Goal: Task Accomplishment & Management: Manage account settings

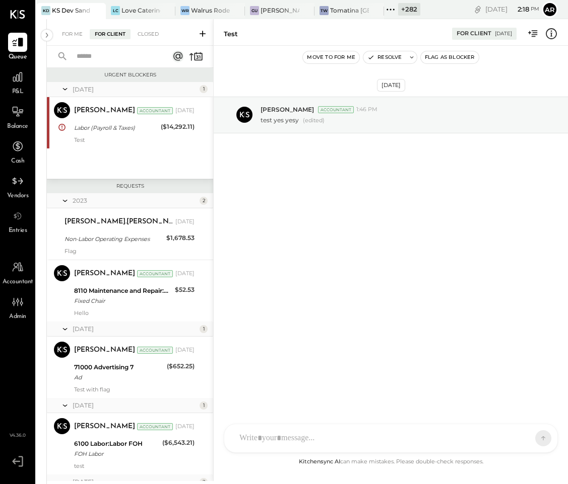
scroll to position [1314, 0]
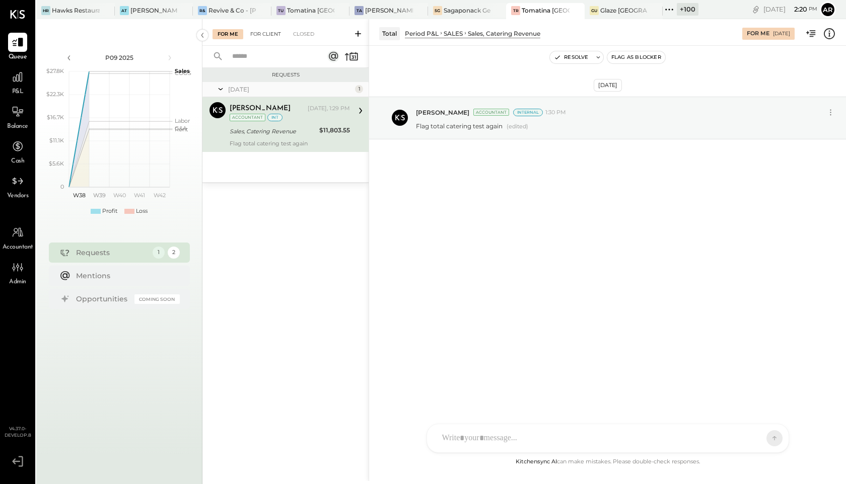
click at [271, 37] on div "For Client" at bounding box center [265, 34] width 41 height 10
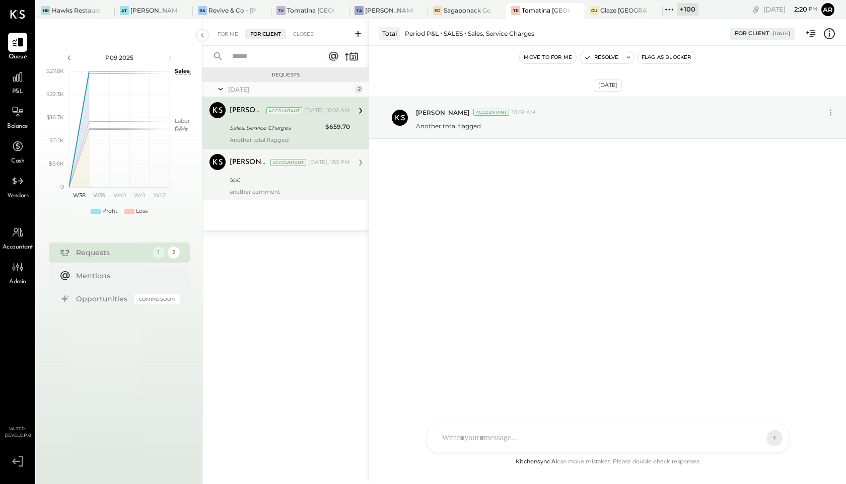
click at [287, 172] on div "[PERSON_NAME] Accountant [DATE], 1:53 PM test another comment" at bounding box center [290, 174] width 120 height 41
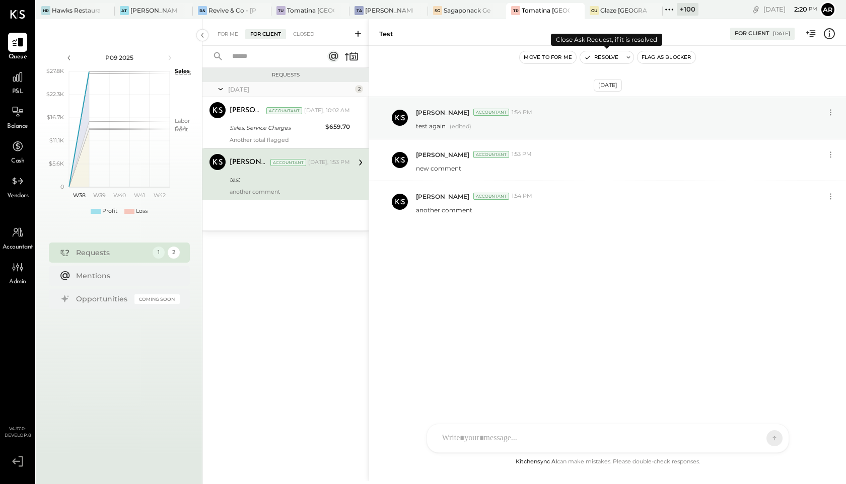
click at [630, 54] on icon at bounding box center [628, 57] width 7 height 7
click at [608, 57] on button "Resolve" at bounding box center [601, 57] width 42 height 12
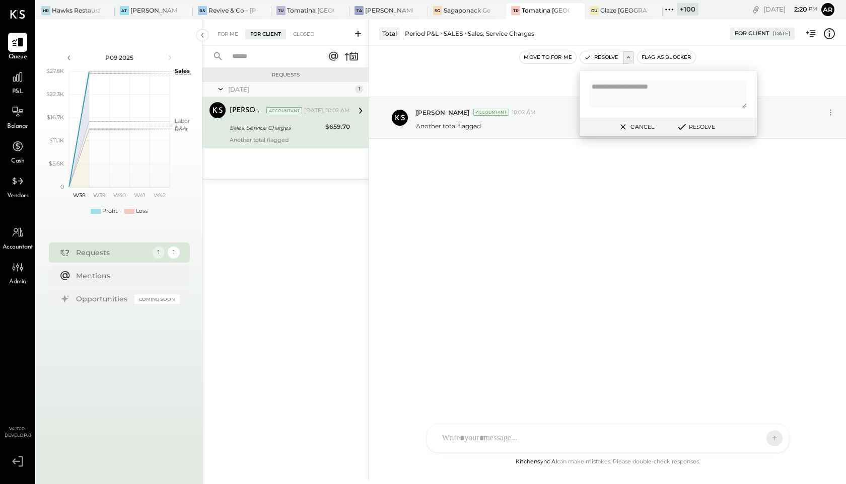
click at [589, 327] on div "Oct 2nd, 2025 Archie Grace Accountant 10:02 AM Another total flagged" at bounding box center [607, 251] width 477 height 410
click at [566, 346] on div "Oct 2nd, 2025 Archie Grace Accountant 10:02 AM Another total flagged" at bounding box center [607, 251] width 477 height 410
click at [629, 128] on button "Cancel" at bounding box center [635, 126] width 43 height 13
click at [499, 439] on div "AL Alex Lareo S Santa JP Juan Pacheco AT Archie Test User ST Santa Test ND Nico…" at bounding box center [608, 438] width 363 height 29
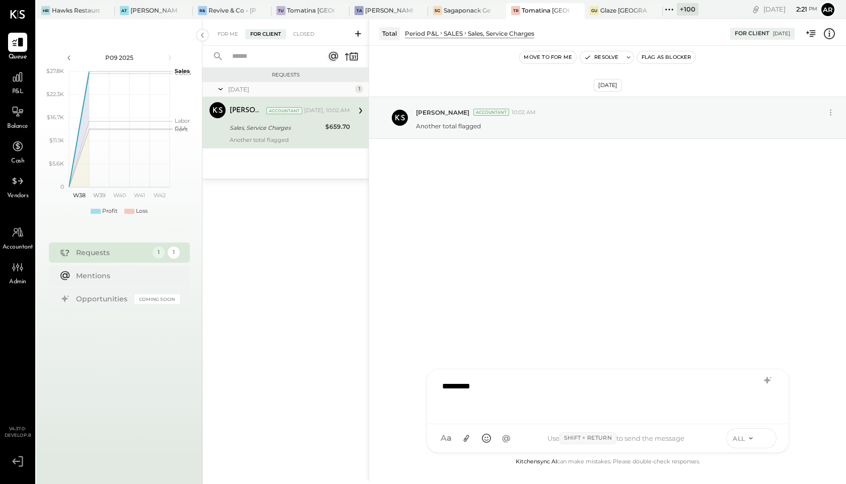
click at [769, 439] on icon at bounding box center [765, 438] width 9 height 10
click at [271, 209] on div "Requests Today 1 Archie Grace Accountant Archie Grace Accountant Today, 10:02 A…" at bounding box center [285, 262] width 166 height 388
click at [307, 35] on div "Closed" at bounding box center [303, 34] width 31 height 10
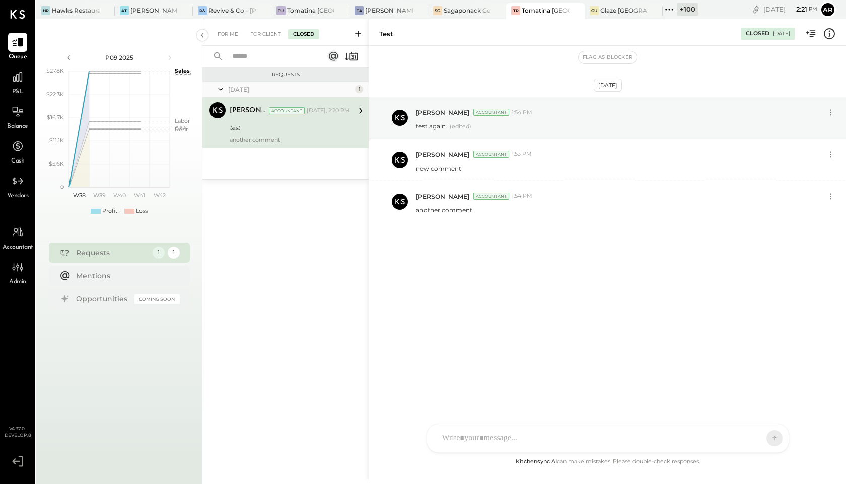
click at [487, 435] on div at bounding box center [608, 439] width 362 height 28
click at [773, 435] on div "REOPEN" at bounding box center [746, 439] width 61 height 20
click at [760, 437] on button at bounding box center [765, 438] width 15 height 15
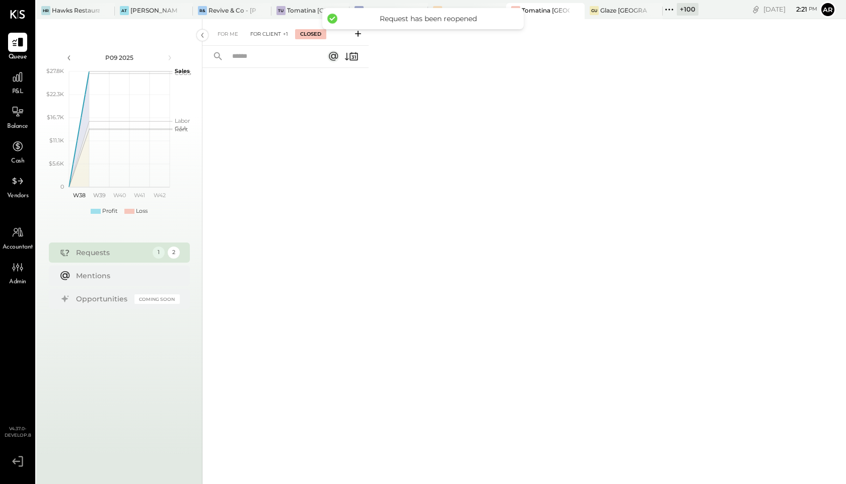
click at [263, 36] on div "For Client +1" at bounding box center [269, 34] width 48 height 10
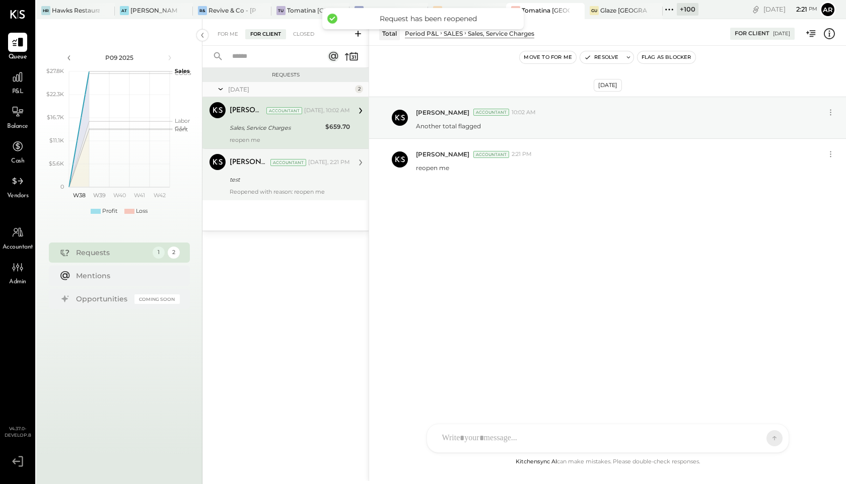
click at [268, 179] on div "test" at bounding box center [288, 180] width 117 height 10
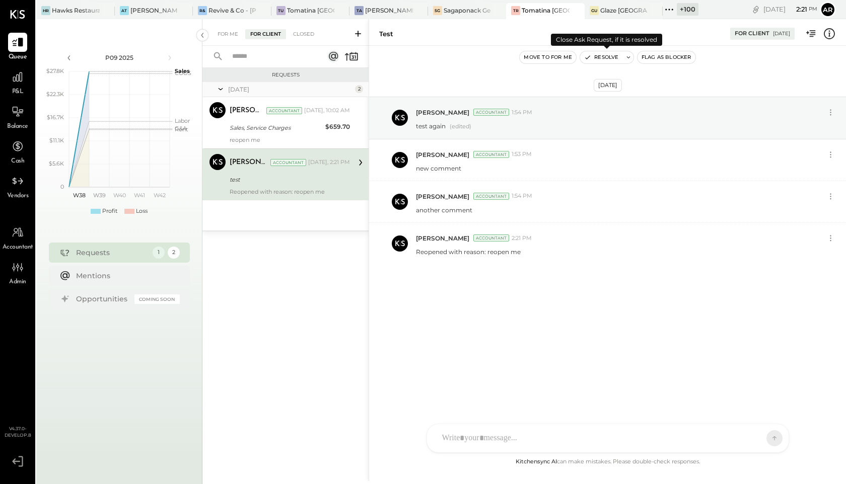
click at [631, 57] on icon at bounding box center [628, 57] width 7 height 7
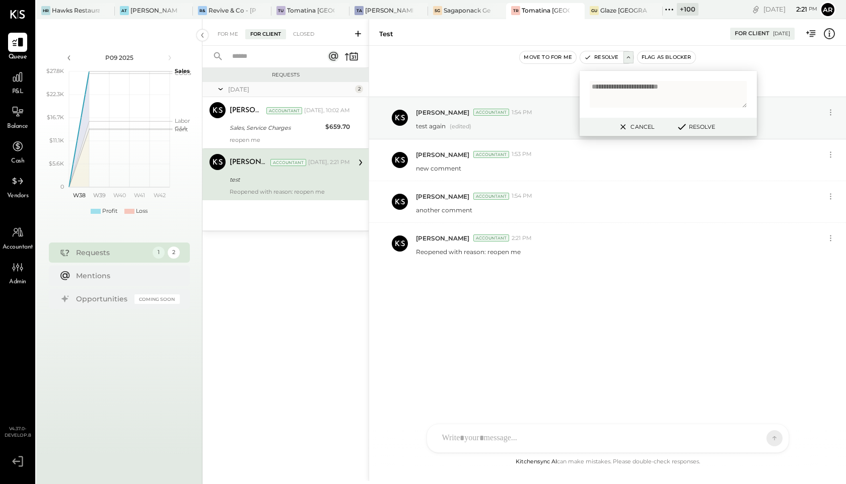
type textarea "**********"
click at [695, 128] on button "Resolve" at bounding box center [695, 127] width 45 height 12
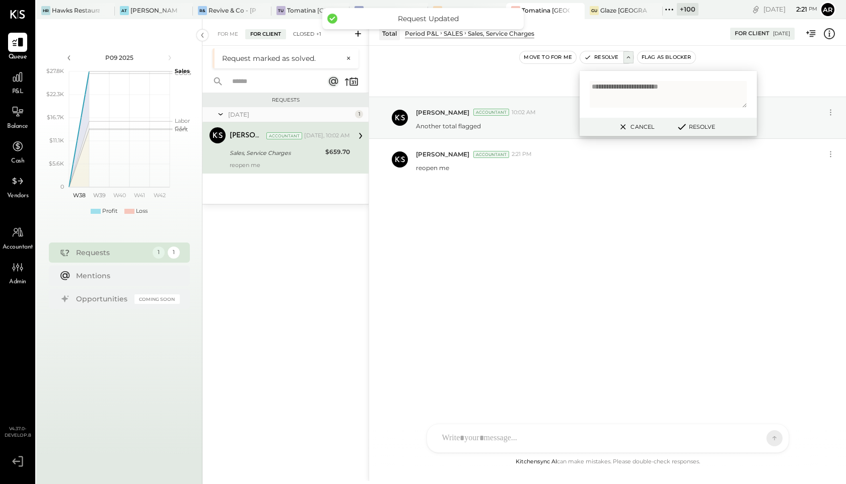
click at [308, 37] on div "Closed +1" at bounding box center [307, 34] width 38 height 10
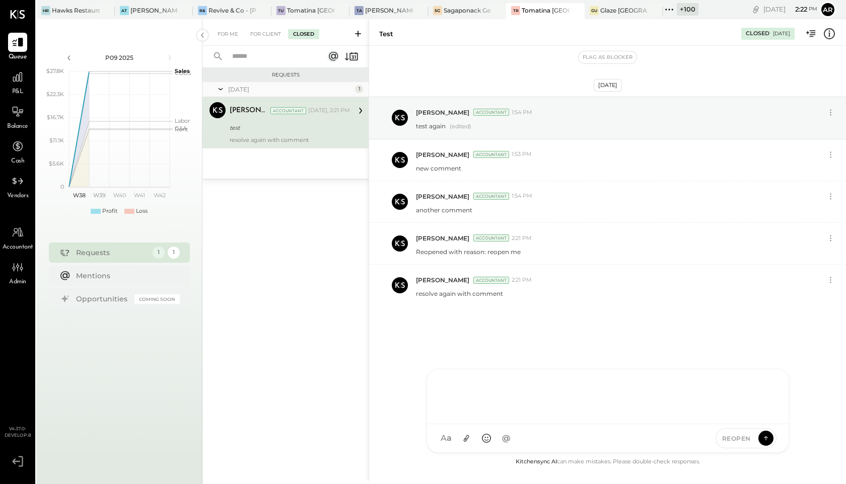
click at [533, 425] on div at bounding box center [608, 397] width 362 height 55
click at [773, 440] on button at bounding box center [765, 438] width 15 height 15
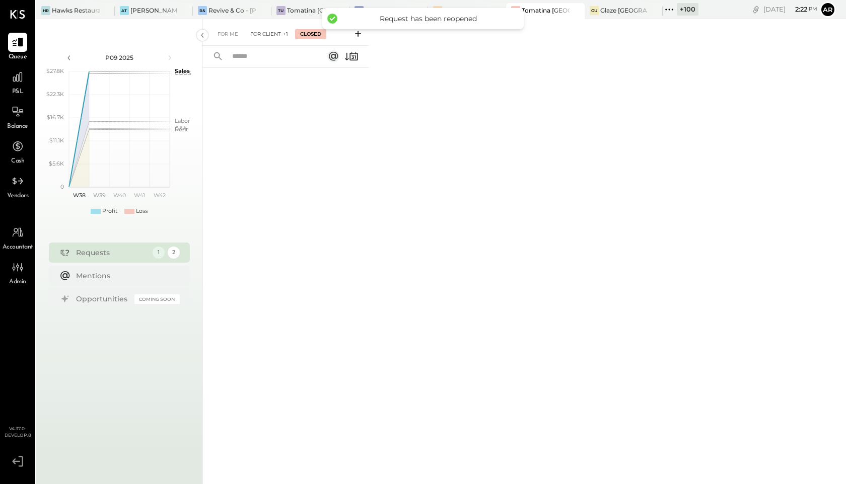
click at [266, 37] on div "For Client +1" at bounding box center [269, 34] width 48 height 10
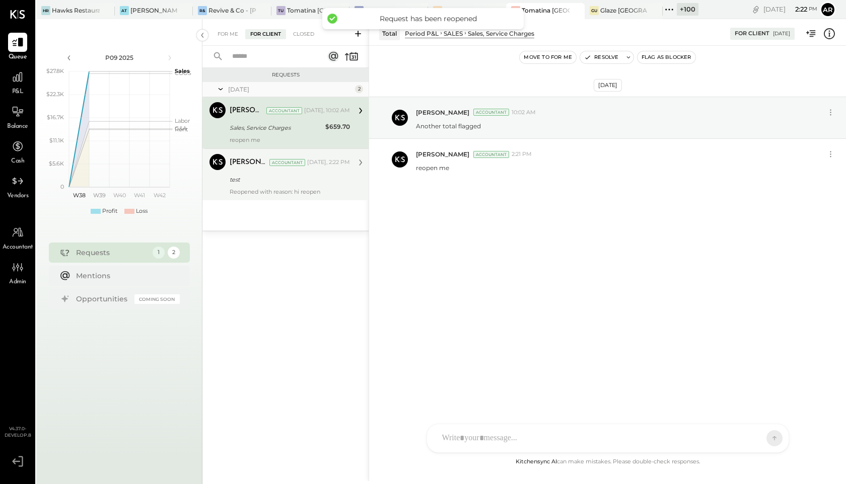
click at [260, 186] on div "Archie Grace Accountant Today, 2:22 PM test Reopened with reason: hi reopen" at bounding box center [290, 174] width 120 height 41
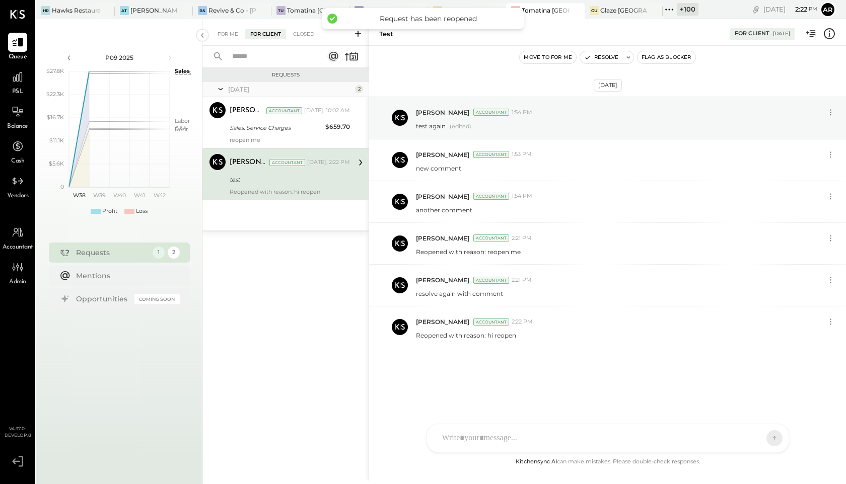
click at [553, 55] on button "Move to for me" at bounding box center [548, 57] width 56 height 12
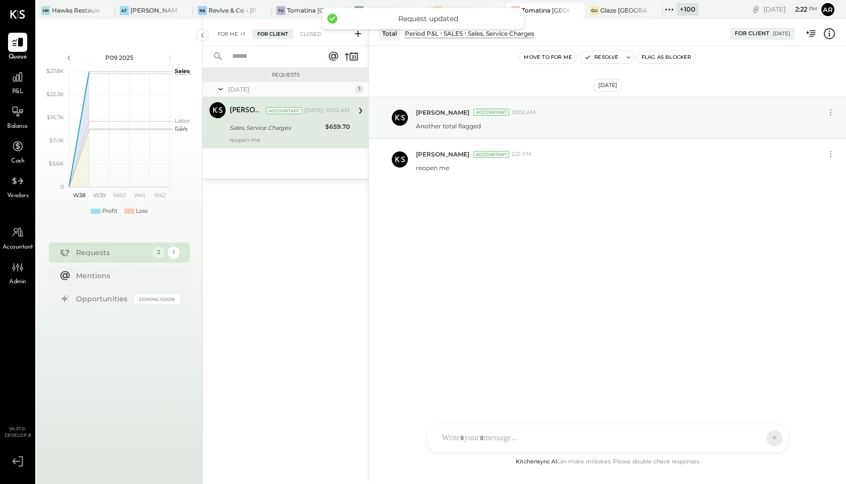
click at [224, 37] on div "For Me +1" at bounding box center [232, 34] width 38 height 10
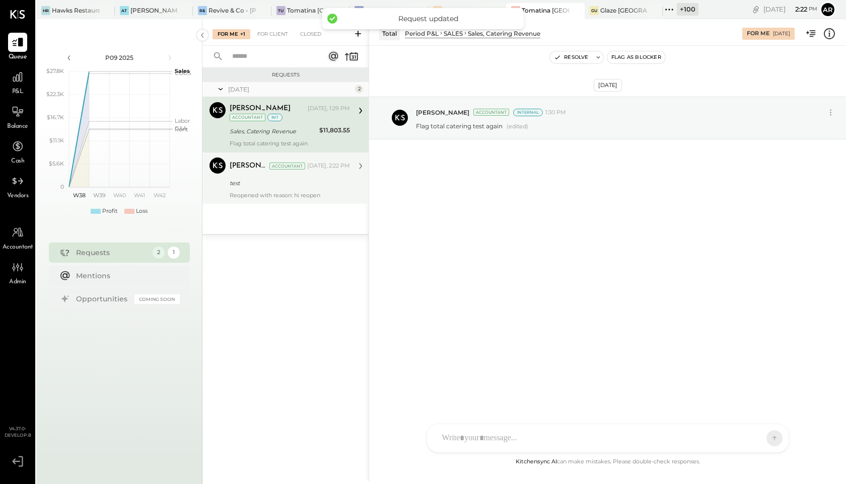
click at [272, 182] on div "test" at bounding box center [288, 183] width 117 height 10
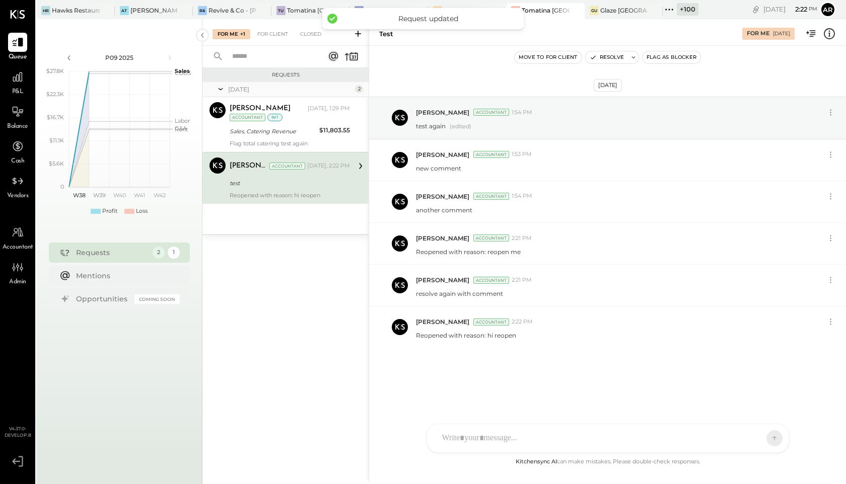
click at [542, 56] on button "Move to for client" at bounding box center [548, 57] width 67 height 12
